Goal: Information Seeking & Learning: Compare options

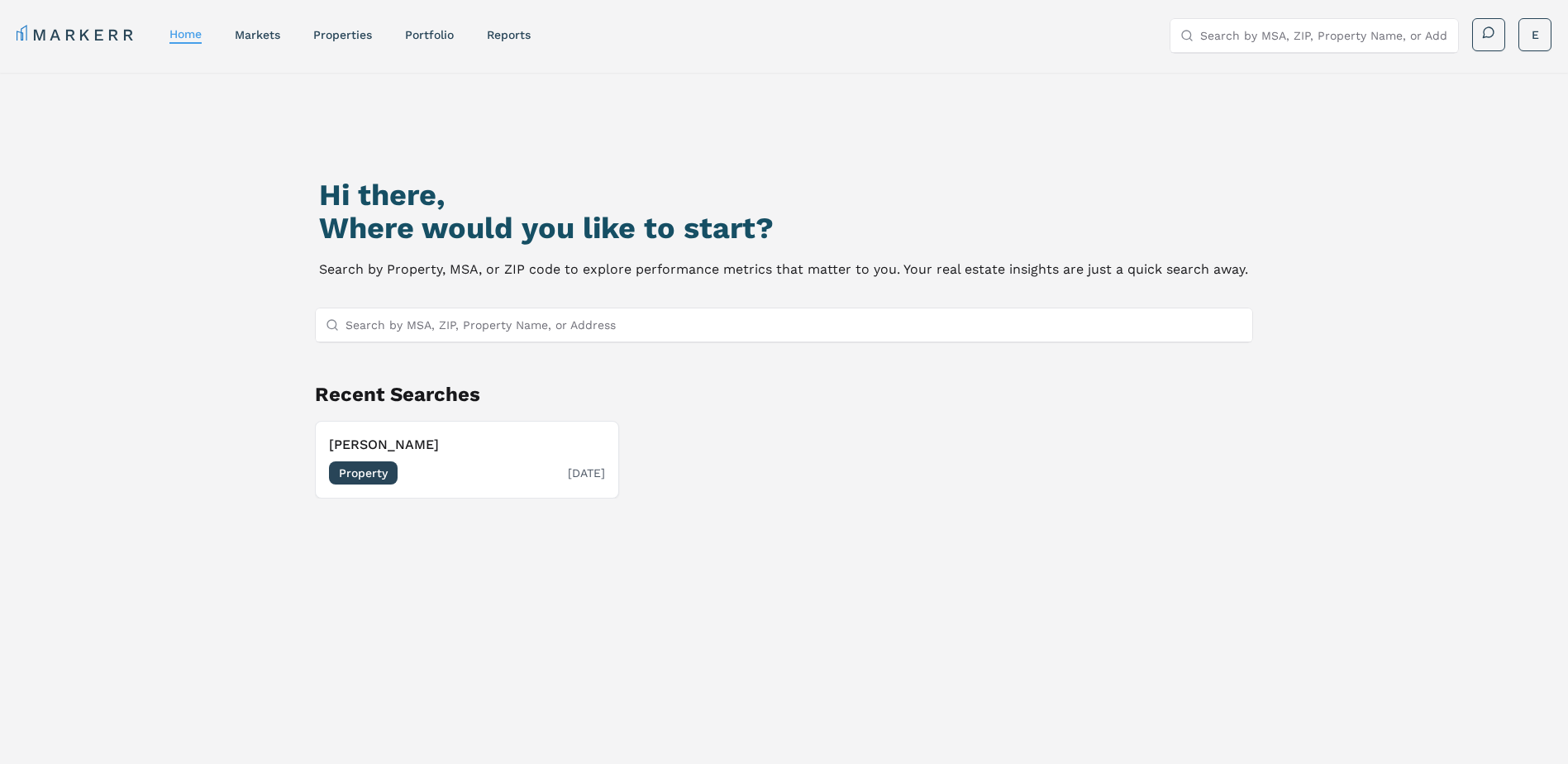
click at [362, 469] on span "Property" at bounding box center [364, 473] width 69 height 23
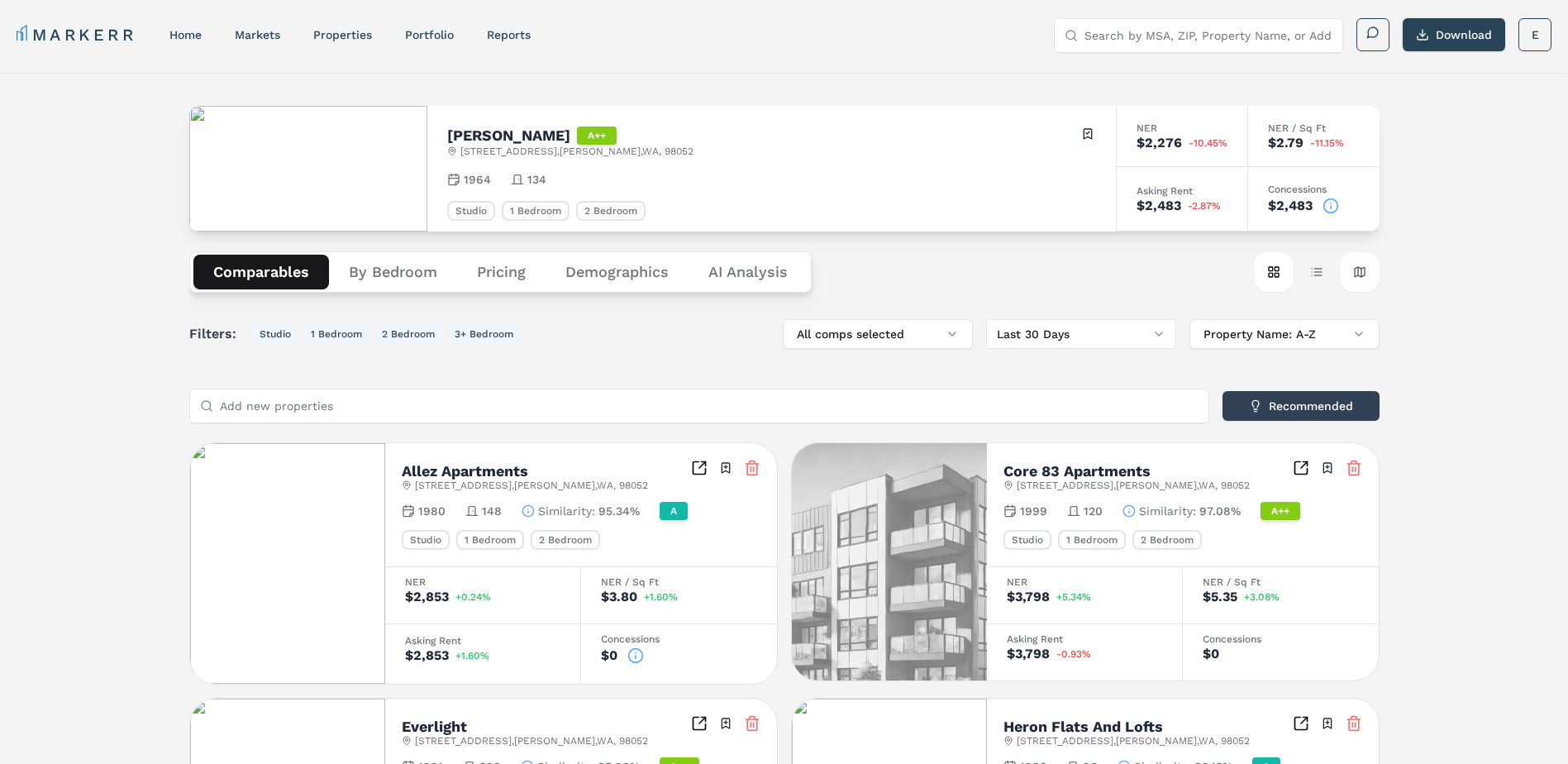
click at [1356, 275] on button "Map view" at bounding box center [1359, 272] width 40 height 40
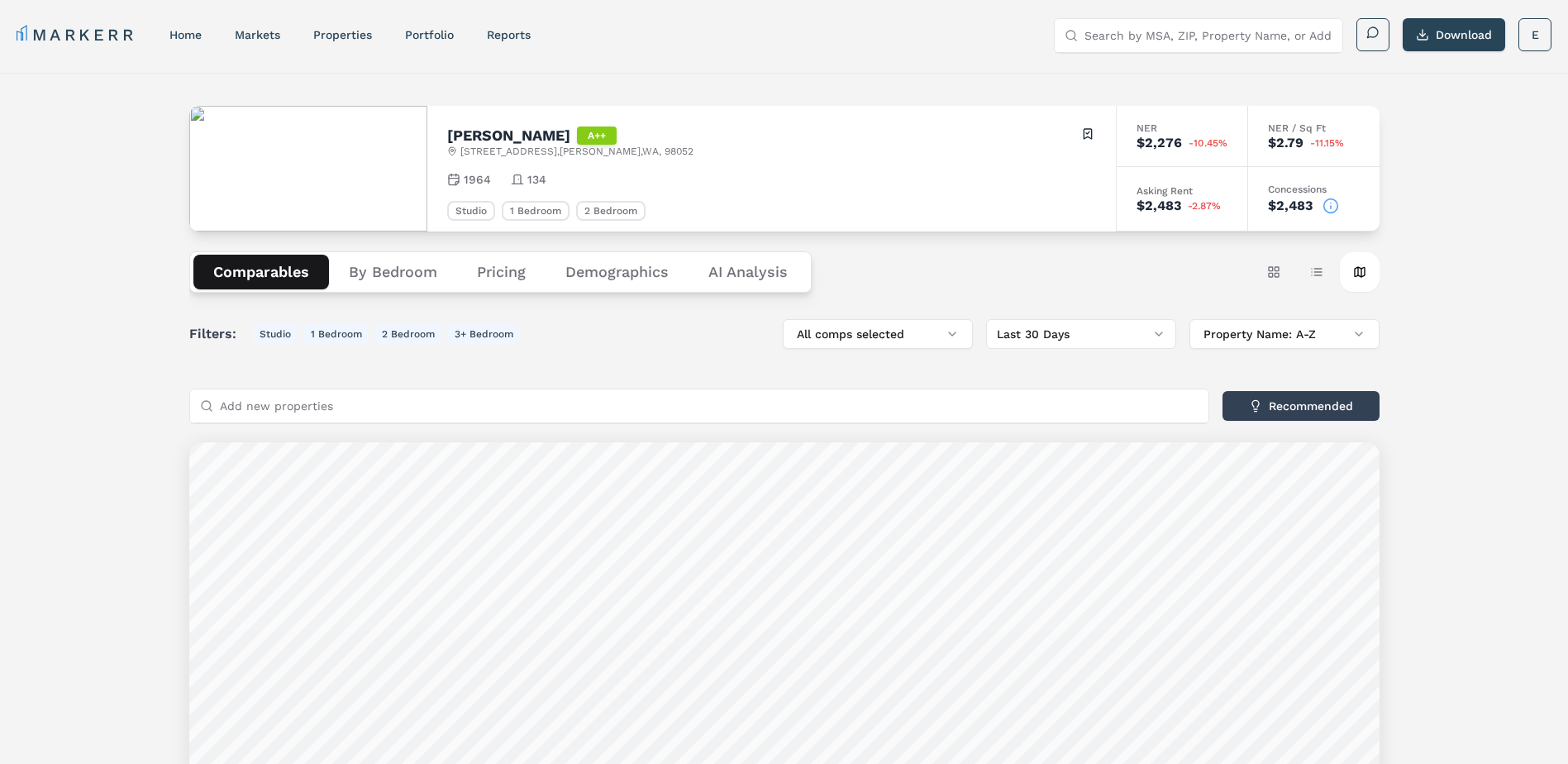
click at [268, 269] on button "Comparables" at bounding box center [262, 271] width 135 height 34
click at [1315, 276] on button "Table view" at bounding box center [1317, 272] width 40 height 40
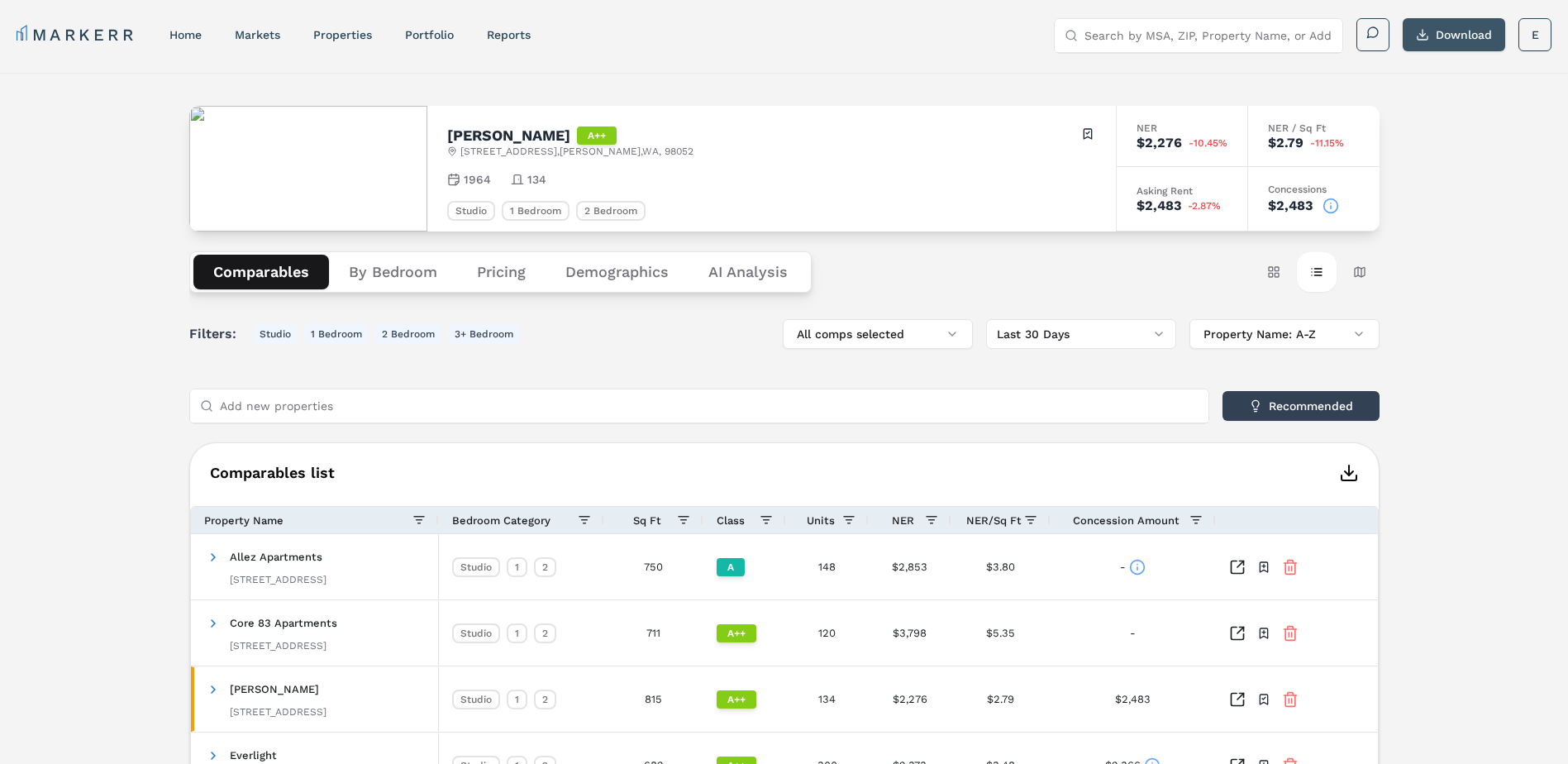
click at [1447, 32] on button "Download" at bounding box center [1454, 35] width 102 height 33
